Goal: Task Accomplishment & Management: Manage account settings

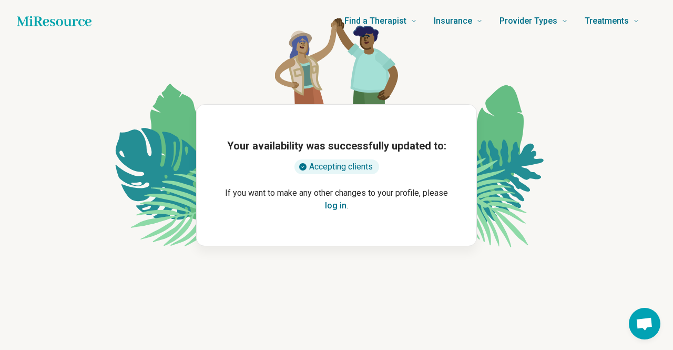
click at [341, 208] on button "log in" at bounding box center [336, 205] width 22 height 13
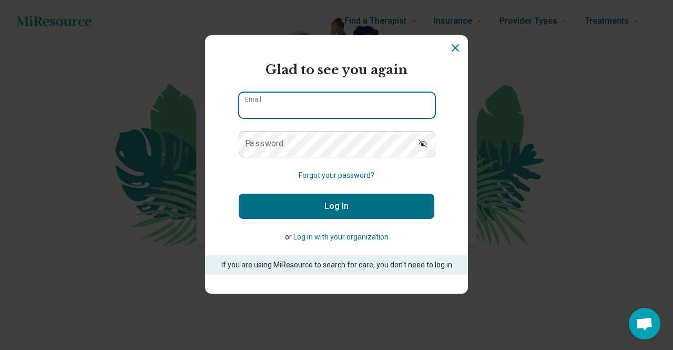
click at [312, 116] on input "Email" at bounding box center [337, 105] width 196 height 25
type input "**********"
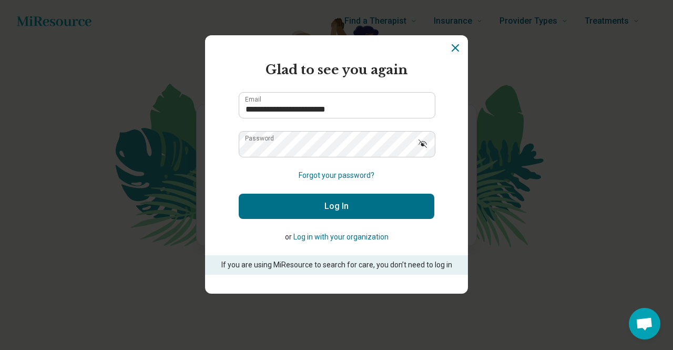
click at [328, 194] on button "Log In" at bounding box center [337, 205] width 196 height 25
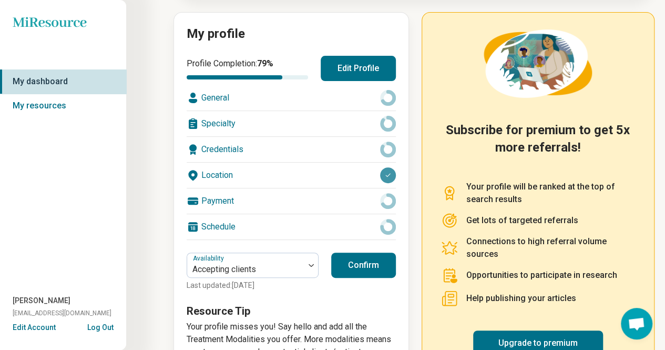
scroll to position [157, 0]
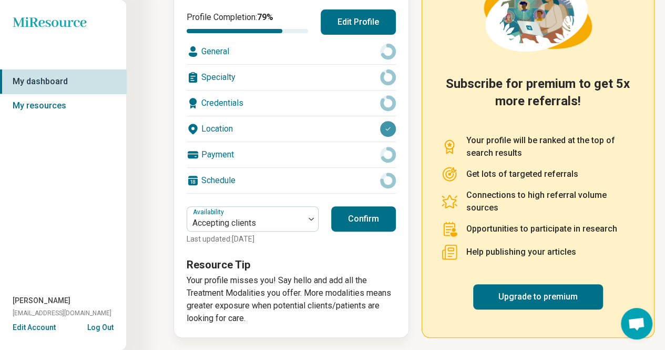
click at [294, 86] on div "Specialty" at bounding box center [291, 77] width 209 height 25
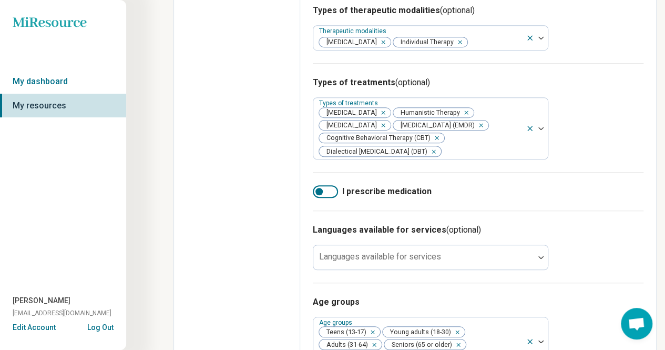
scroll to position [491, 0]
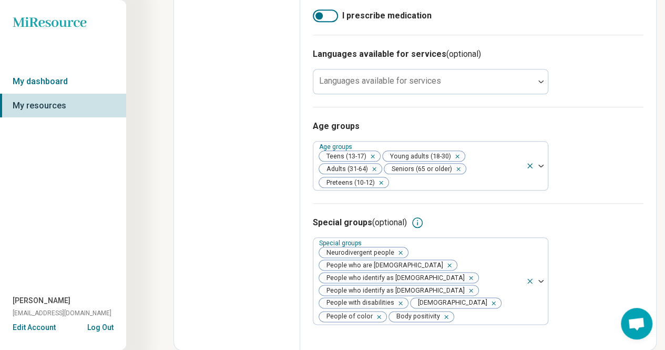
click at [397, 107] on div "Languages available for services (optional) Languages available for services" at bounding box center [478, 71] width 331 height 72
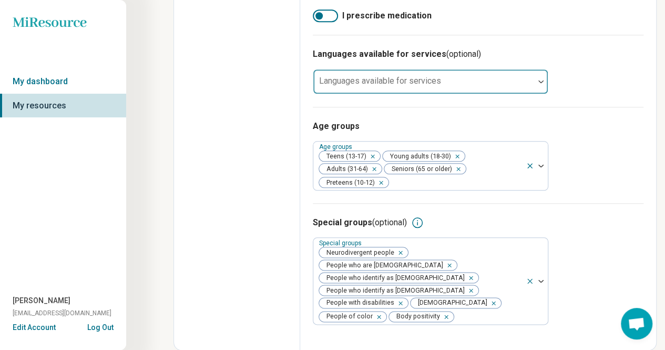
click at [400, 94] on div "Languages available for services" at bounding box center [431, 81] width 236 height 25
click at [383, 93] on div at bounding box center [424, 85] width 212 height 15
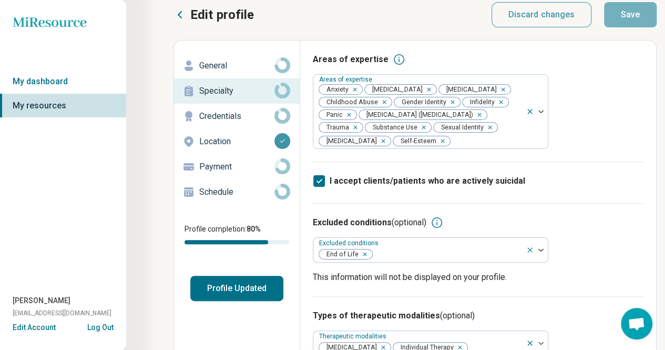
scroll to position [0, 0]
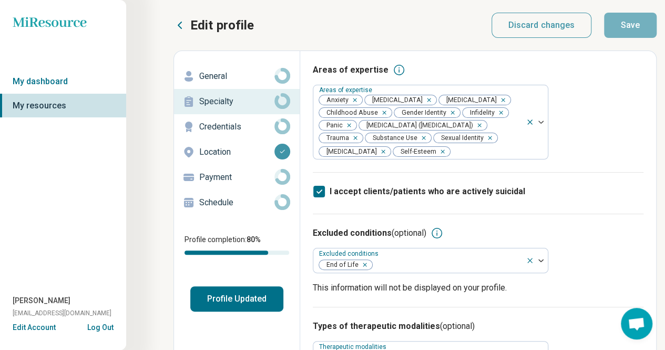
click at [221, 200] on p "Schedule" at bounding box center [236, 202] width 75 height 13
